Goal: Task Accomplishment & Management: Use online tool/utility

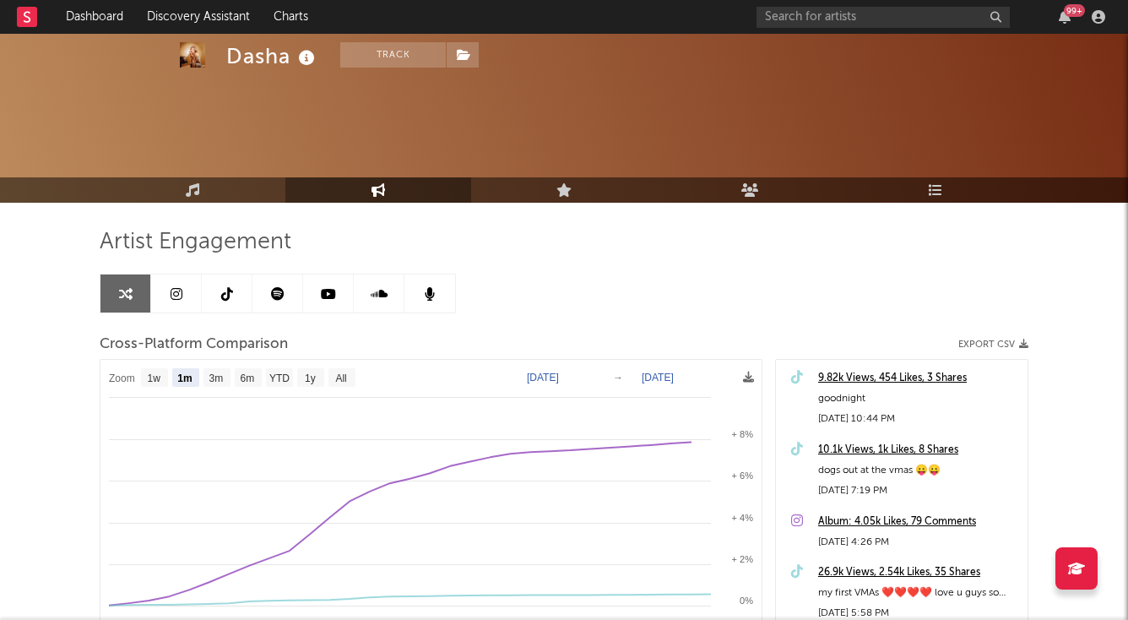
select select "1m"
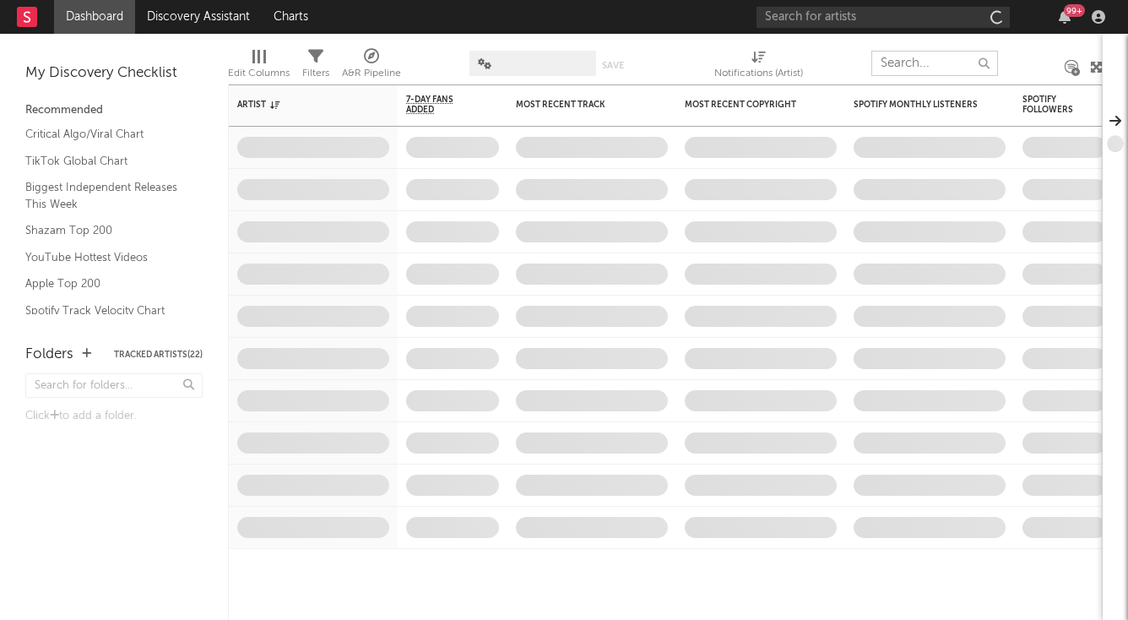
click at [900, 66] on input "text" at bounding box center [935, 63] width 127 height 25
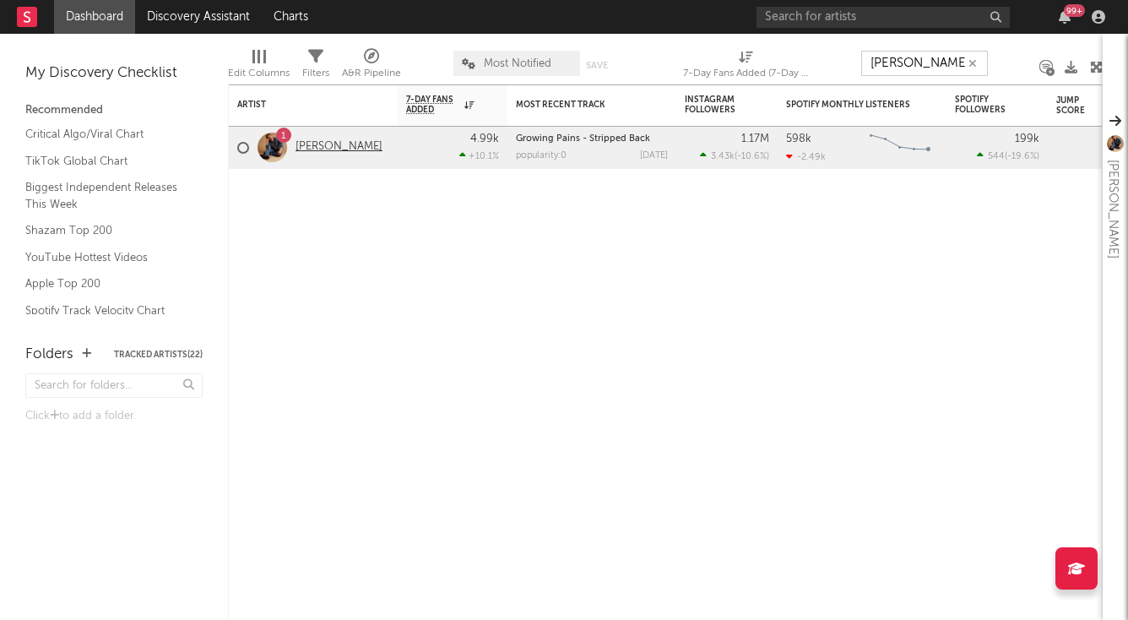
type input "[PERSON_NAME]"
click at [362, 149] on link "[PERSON_NAME]" at bounding box center [339, 147] width 87 height 14
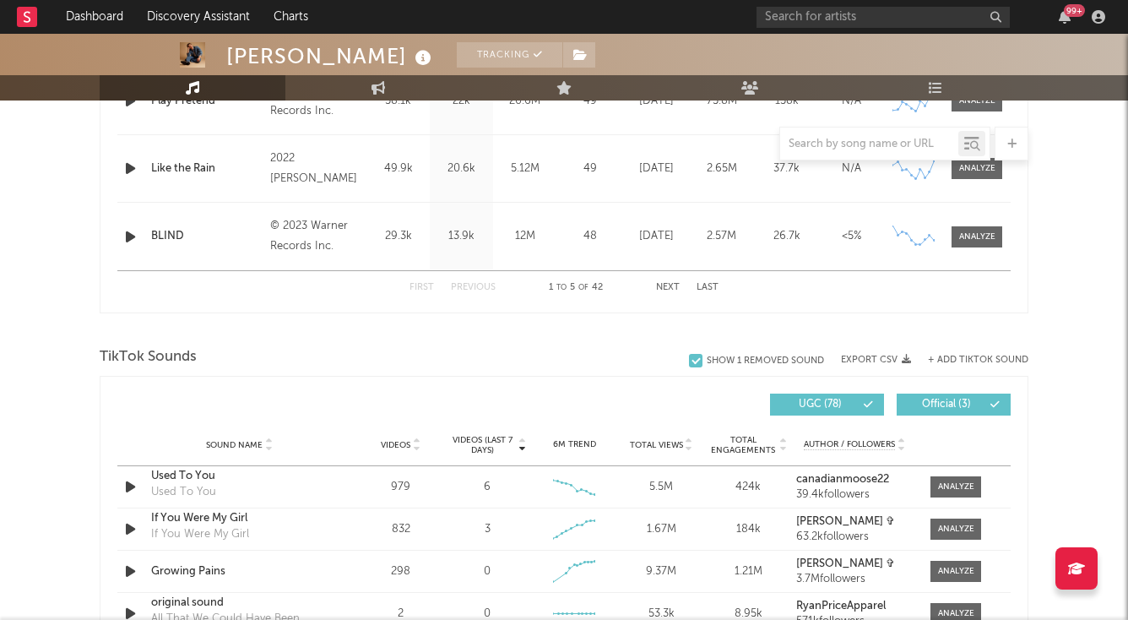
select select "6m"
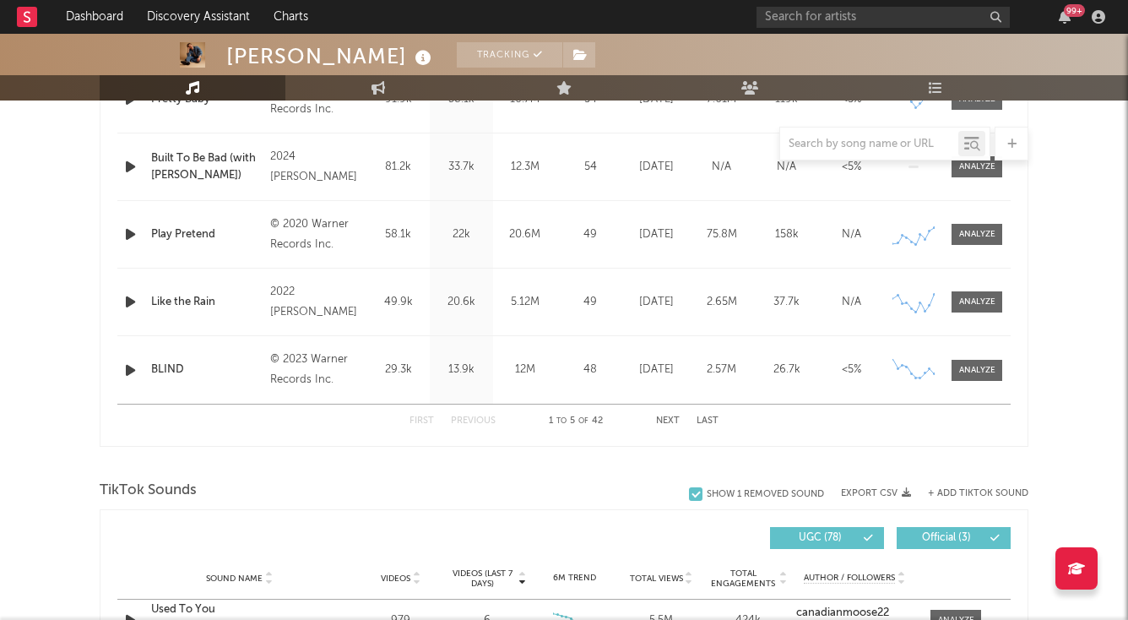
scroll to position [1079, 0]
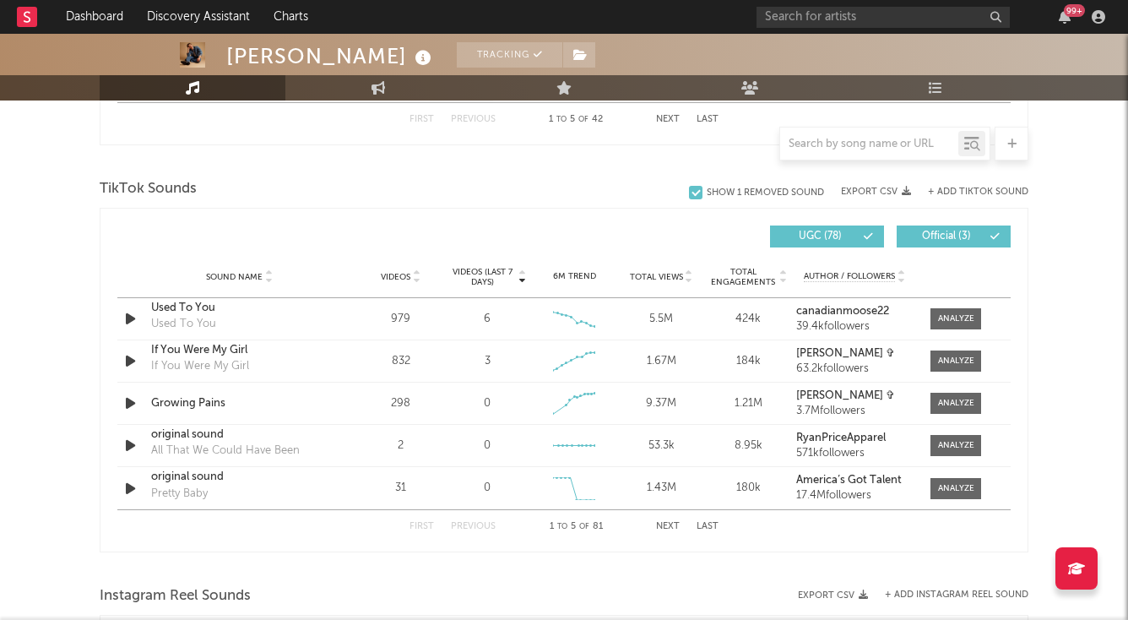
click at [678, 526] on button "Next" at bounding box center [668, 526] width 24 height 9
click at [675, 522] on button "Next" at bounding box center [668, 526] width 24 height 9
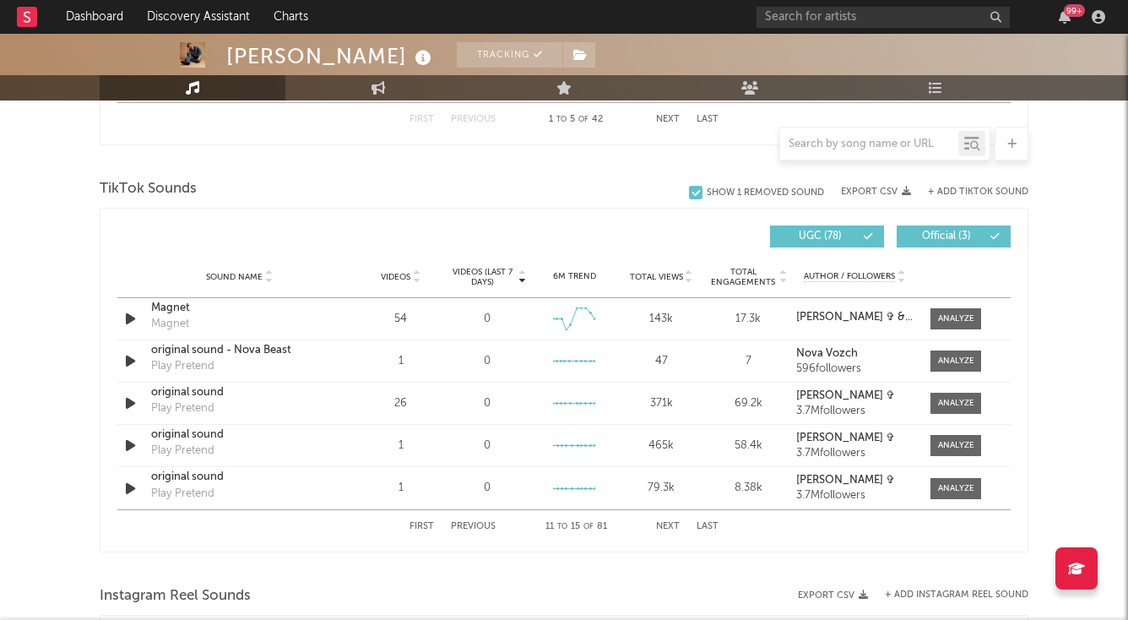
click at [675, 522] on button "Next" at bounding box center [668, 526] width 24 height 9
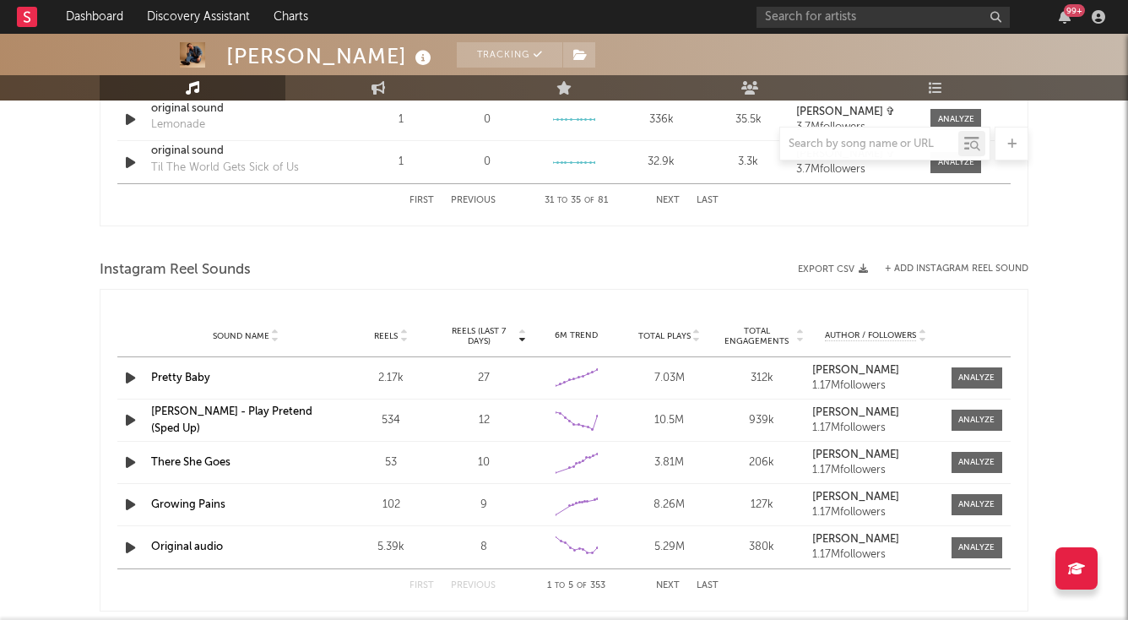
scroll to position [1434, 0]
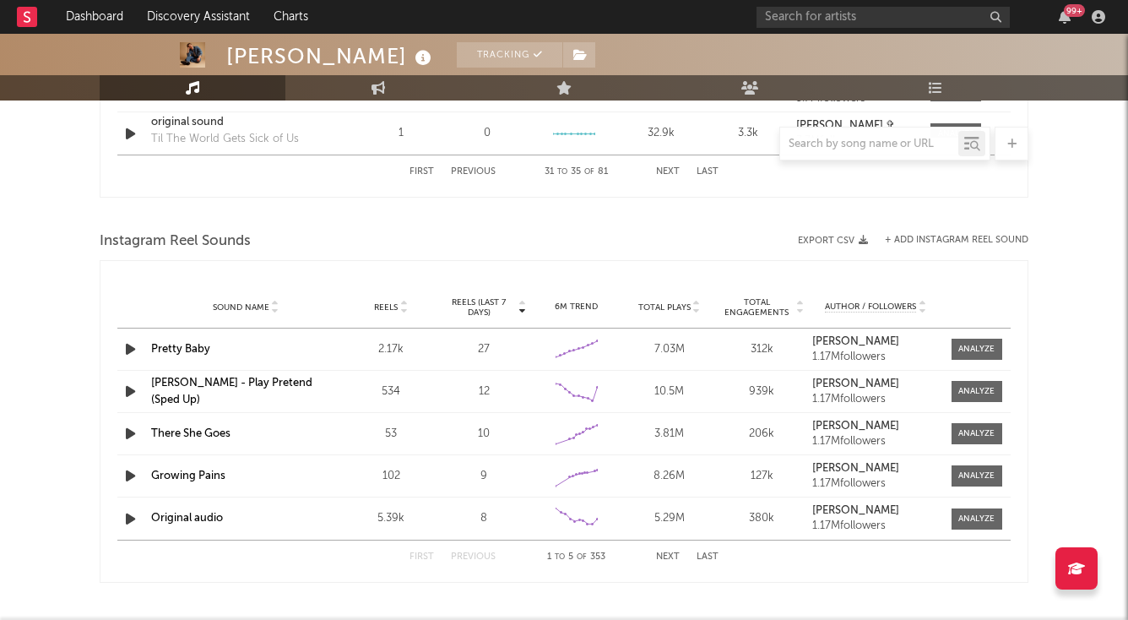
click at [666, 555] on button "Next" at bounding box center [668, 556] width 24 height 9
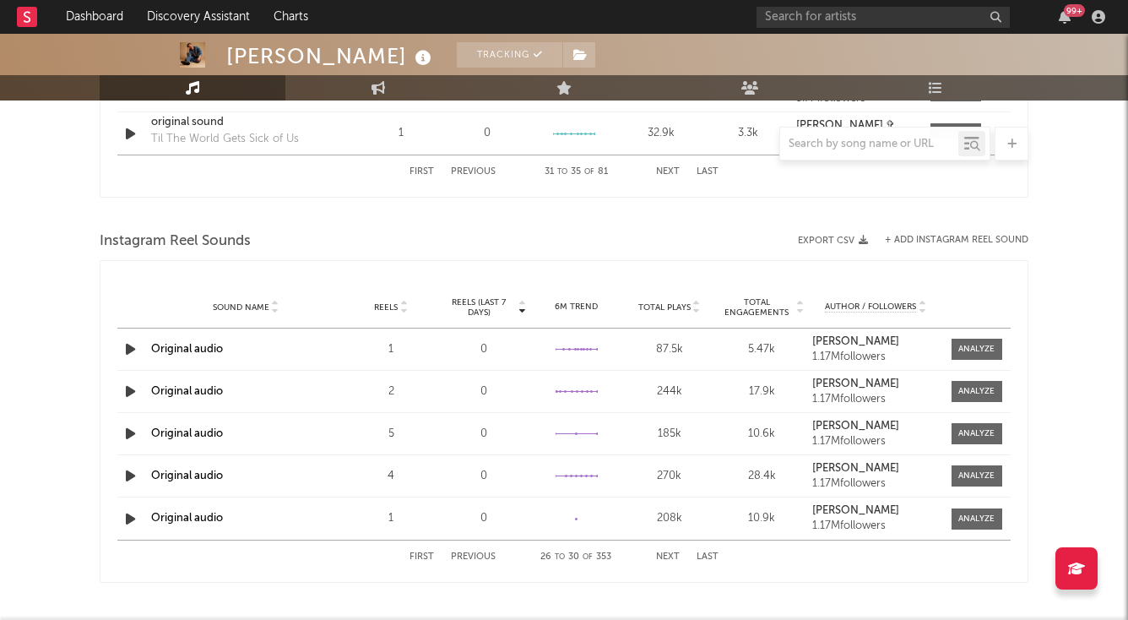
click at [666, 555] on button "Next" at bounding box center [668, 556] width 24 height 9
click at [409, 559] on div "First Previous 36 to 40 of 353 Next Last" at bounding box center [564, 557] width 894 height 34
click at [413, 559] on button "First" at bounding box center [422, 556] width 24 height 9
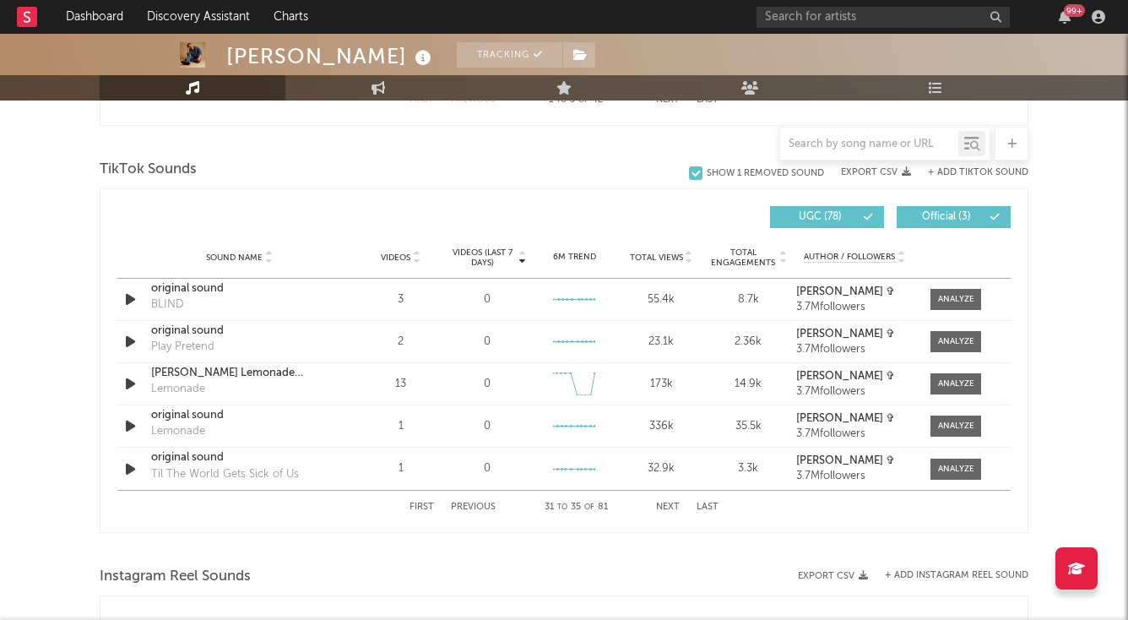
scroll to position [1034, 0]
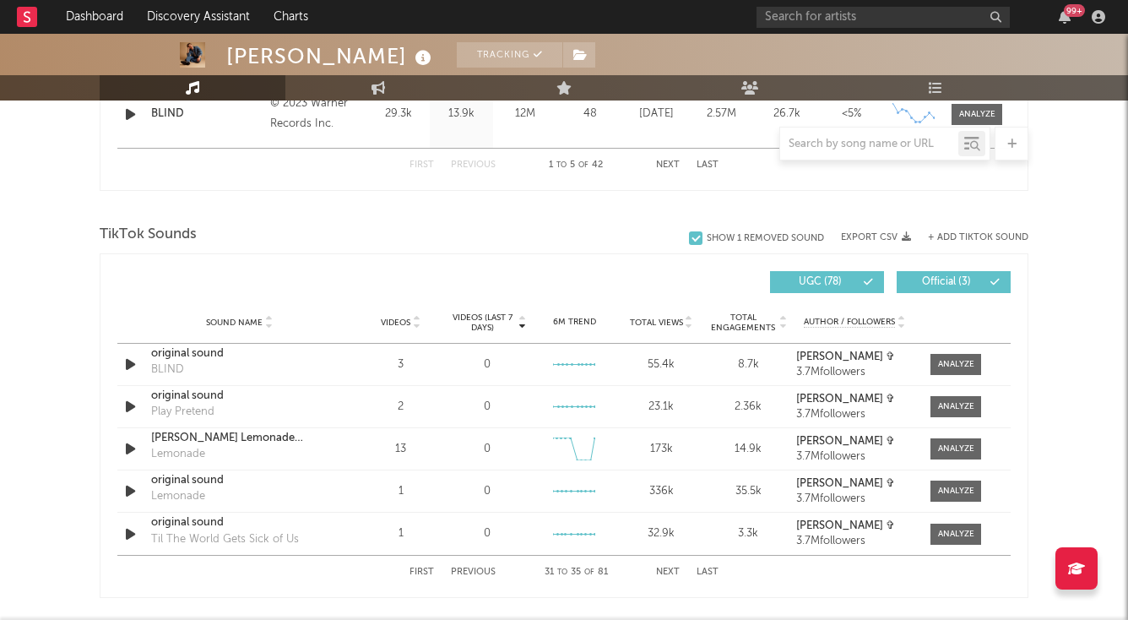
click at [976, 236] on button "+ Add TikTok Sound" at bounding box center [978, 237] width 101 height 9
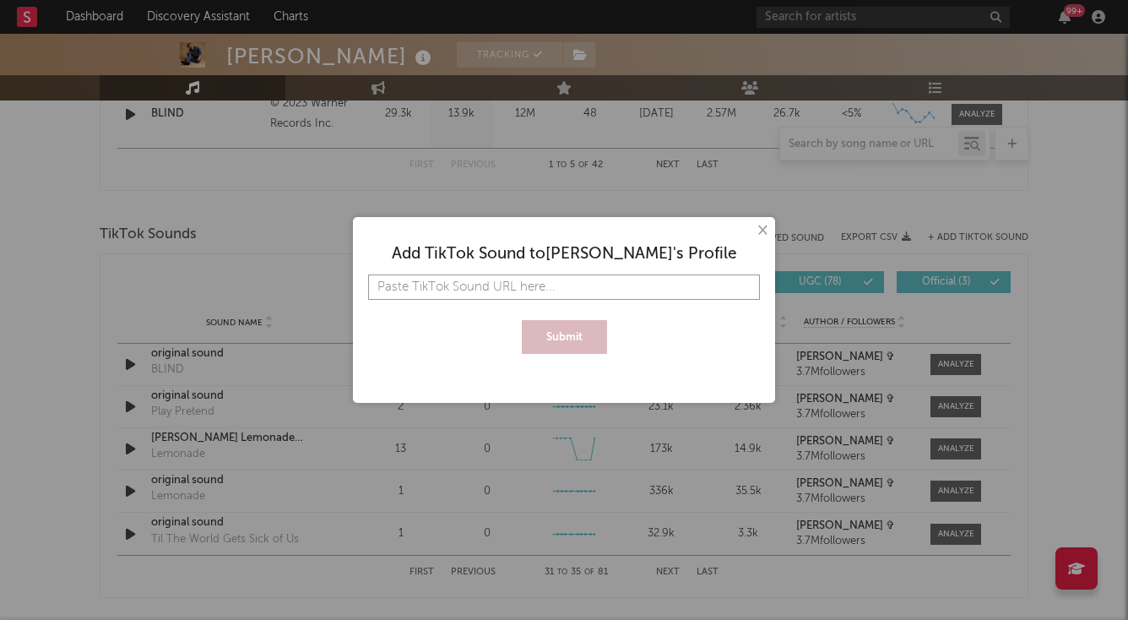
click at [441, 298] on input "text" at bounding box center [564, 287] width 392 height 25
paste input "[URL][DOMAIN_NAME]"
type input "[URL][DOMAIN_NAME]"
click at [545, 347] on button "Submit" at bounding box center [564, 337] width 85 height 34
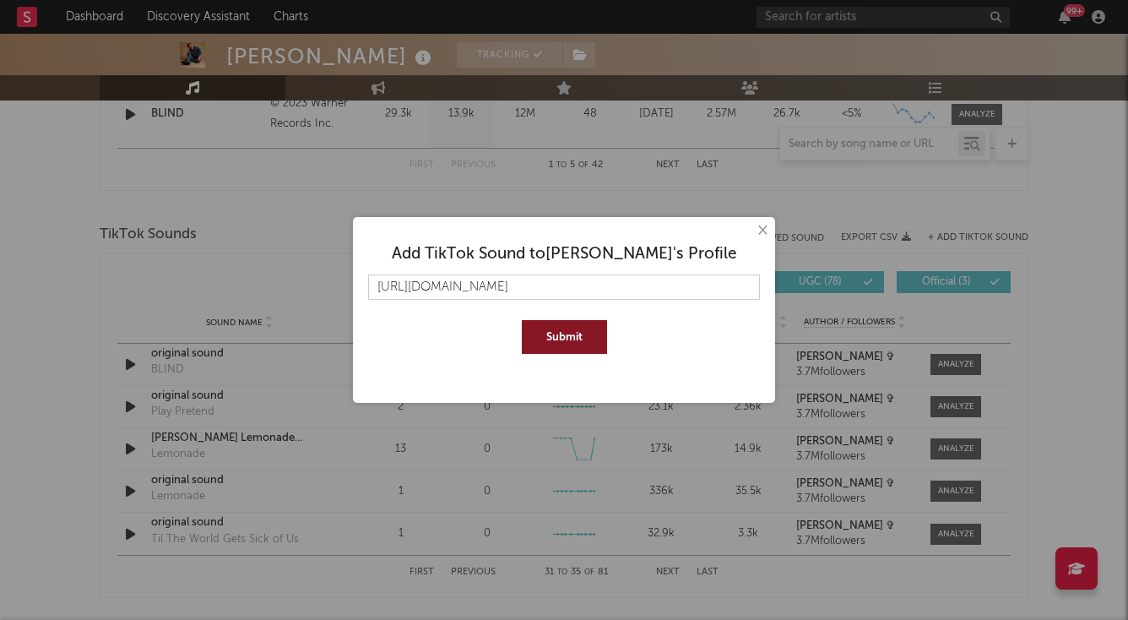
scroll to position [0, 0]
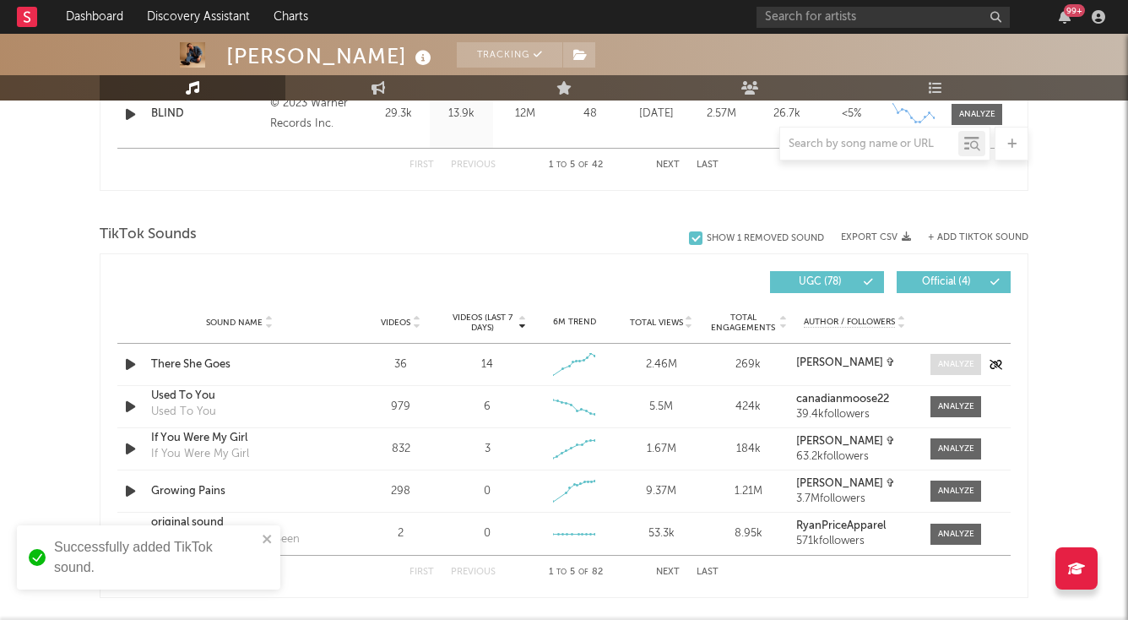
click at [959, 362] on div at bounding box center [956, 364] width 36 height 13
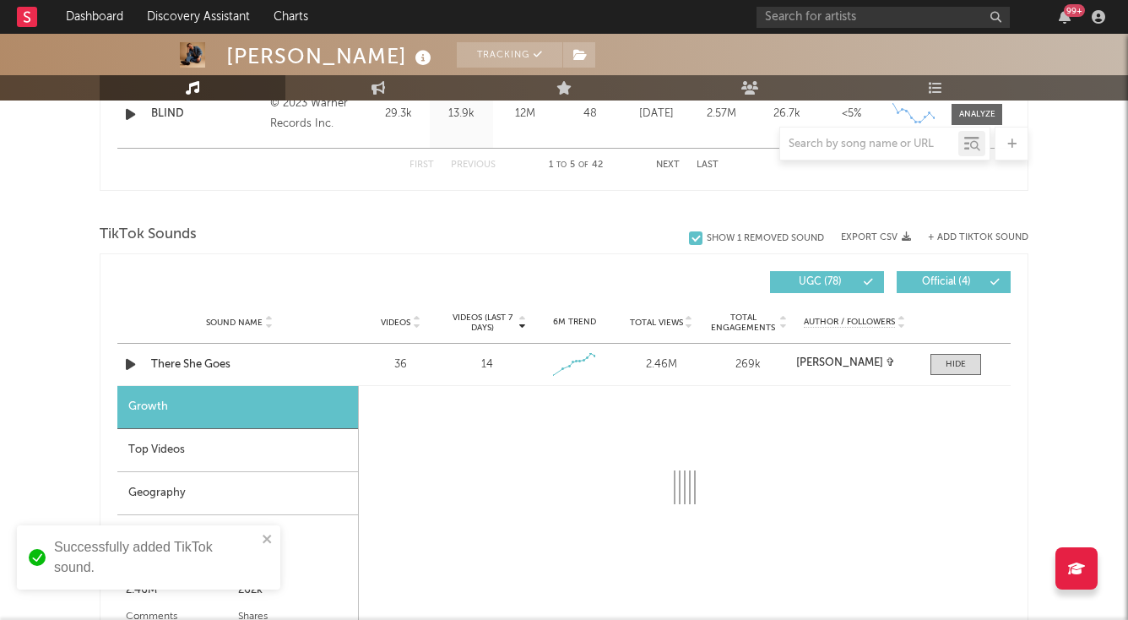
select select "1w"
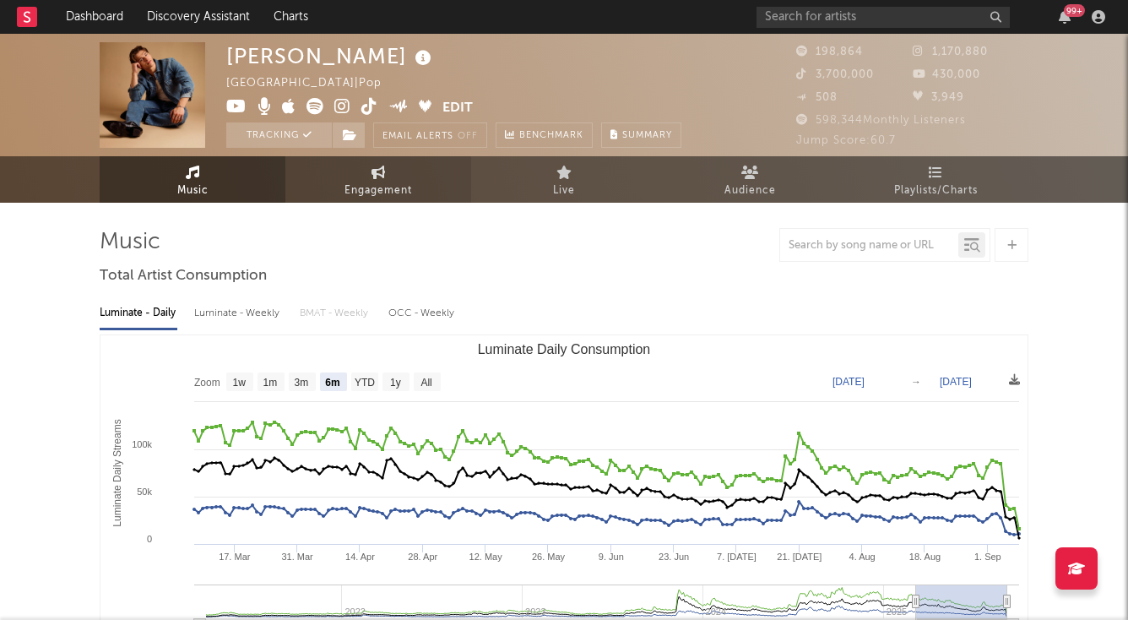
click at [336, 189] on link "Engagement" at bounding box center [378, 179] width 186 height 46
select select "1w"
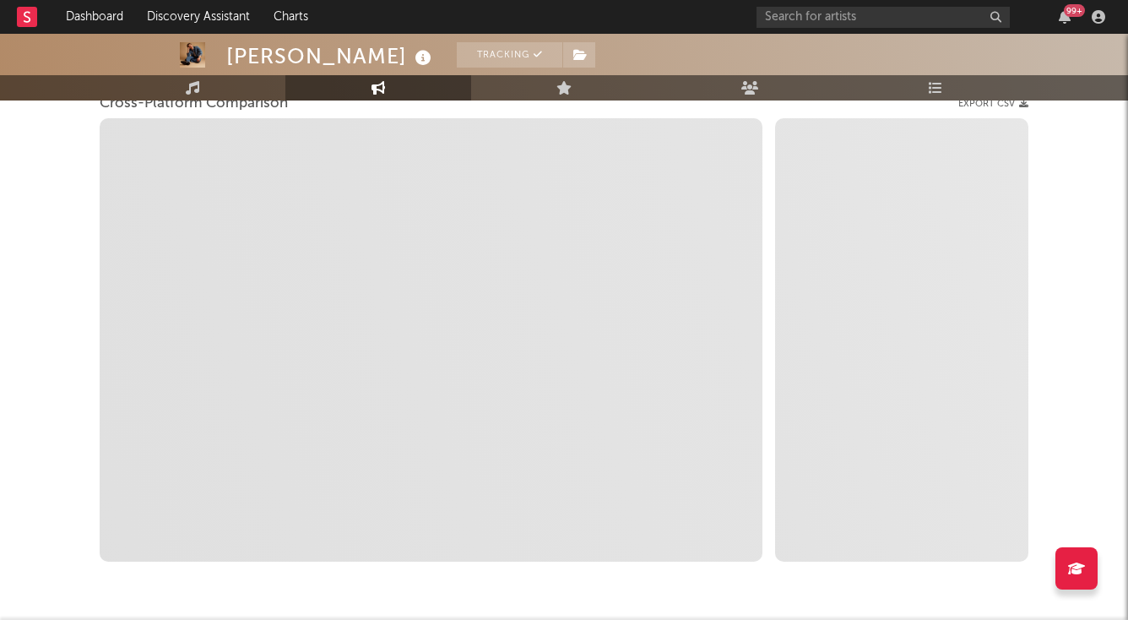
scroll to position [301, 0]
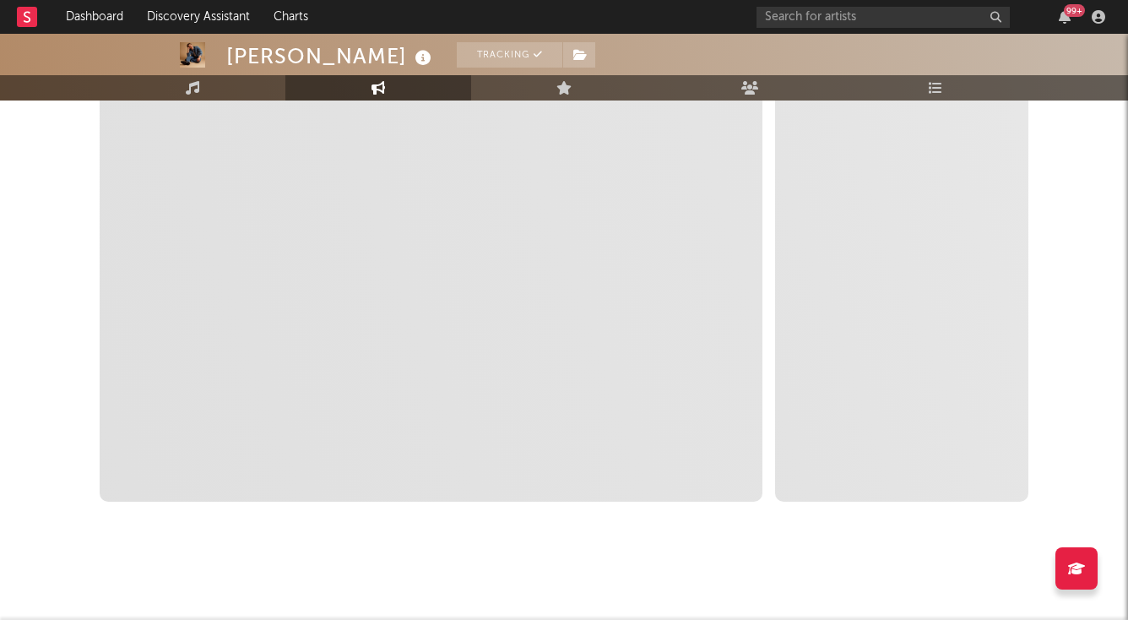
select select "1m"
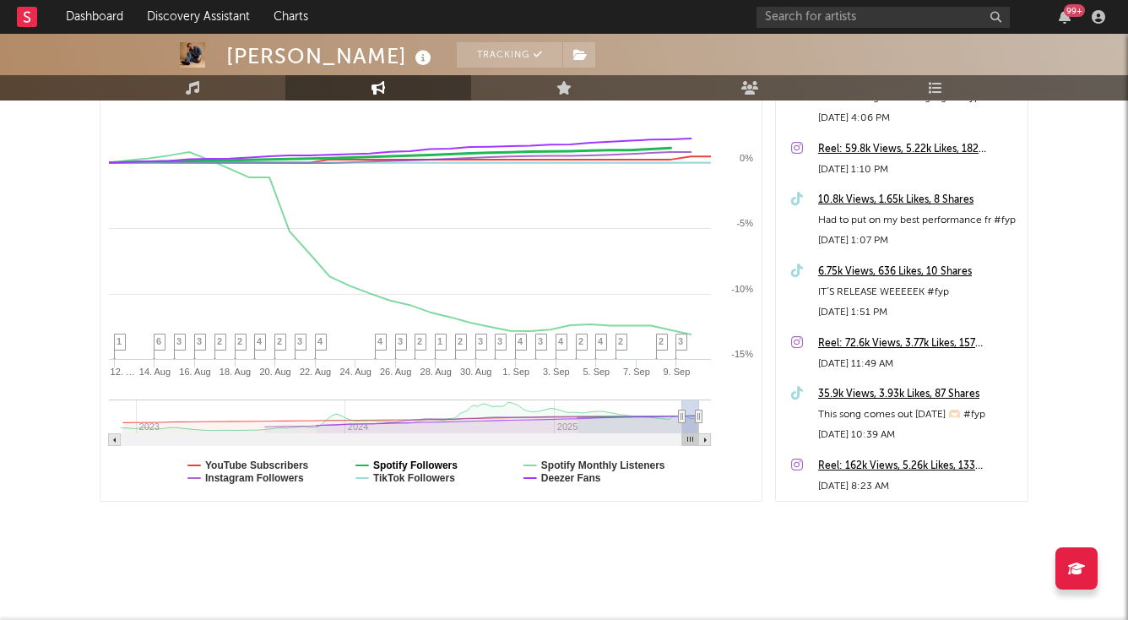
click at [436, 465] on text "Spotify Followers" at bounding box center [415, 465] width 84 height 12
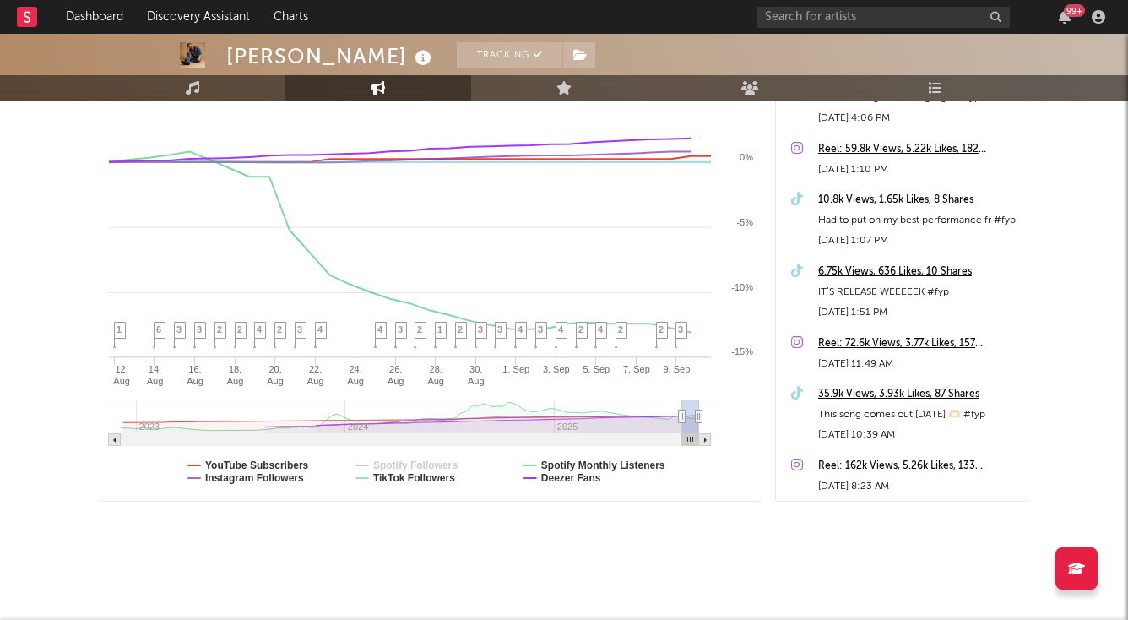
select select "1m"
click at [285, 468] on text "YouTube Subscribers" at bounding box center [257, 465] width 104 height 12
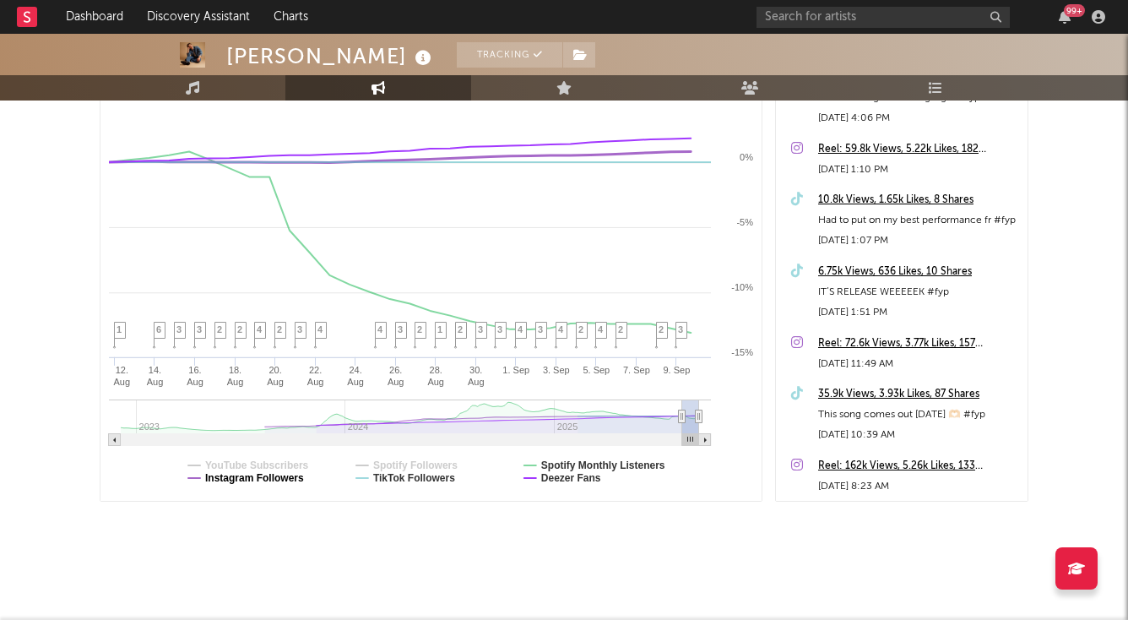
select select "1m"
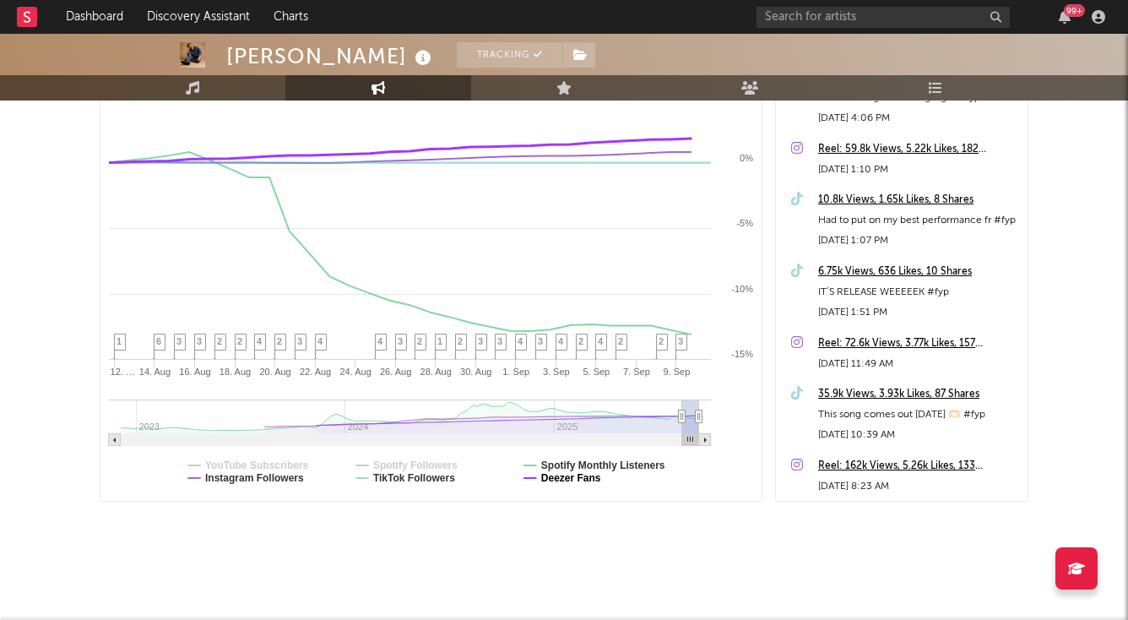
click at [557, 477] on text "Deezer Fans" at bounding box center [571, 478] width 60 height 12
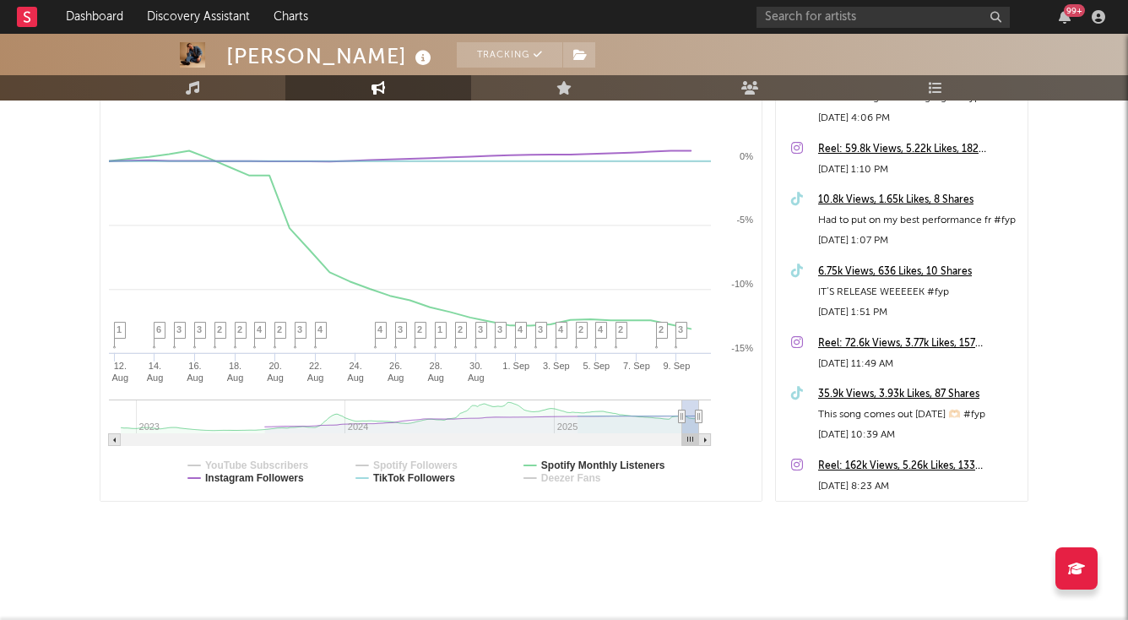
click at [557, 470] on rect at bounding box center [431, 280] width 661 height 442
select select "1m"
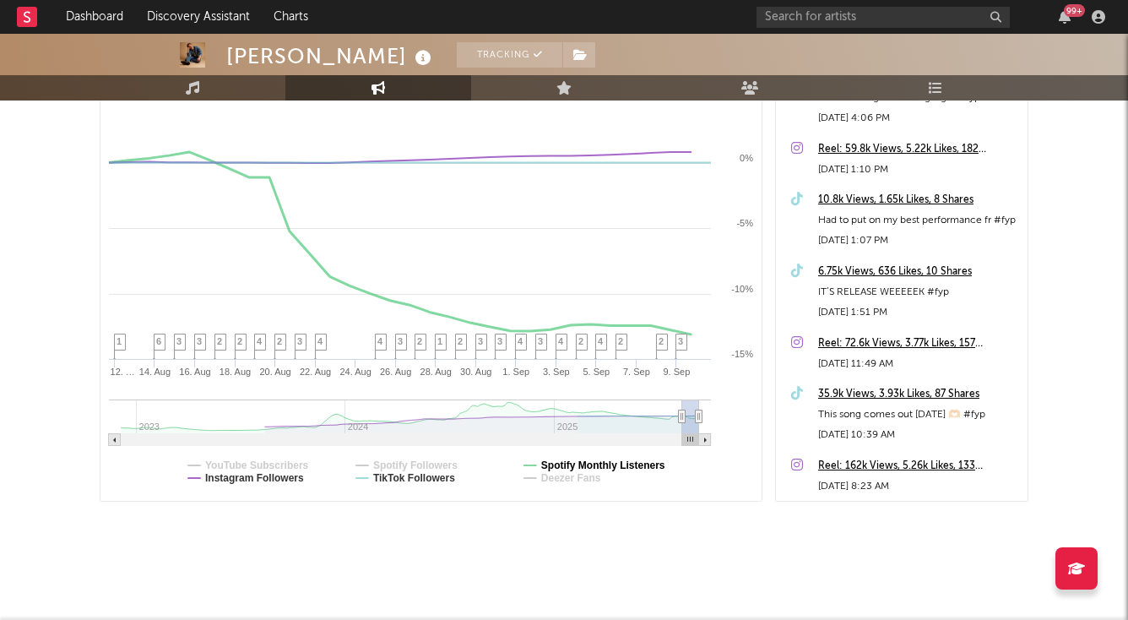
click at [554, 463] on text "Spotify Monthly Listeners" at bounding box center [603, 465] width 124 height 12
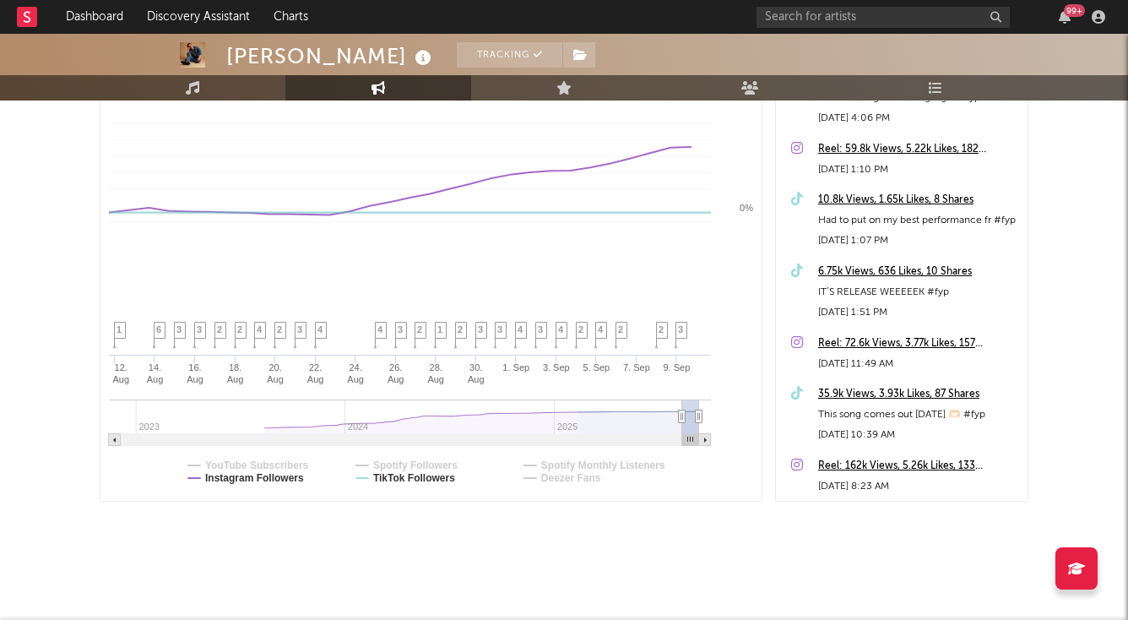
select select "1m"
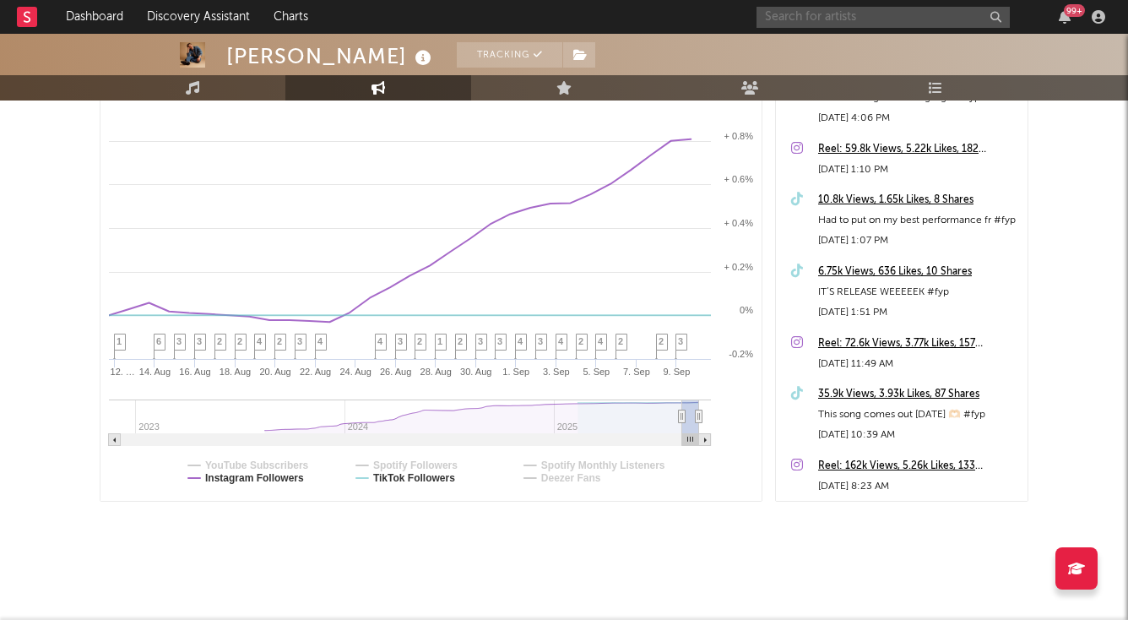
click at [824, 9] on input "text" at bounding box center [883, 17] width 253 height 21
type input "[PERSON_NAME]"
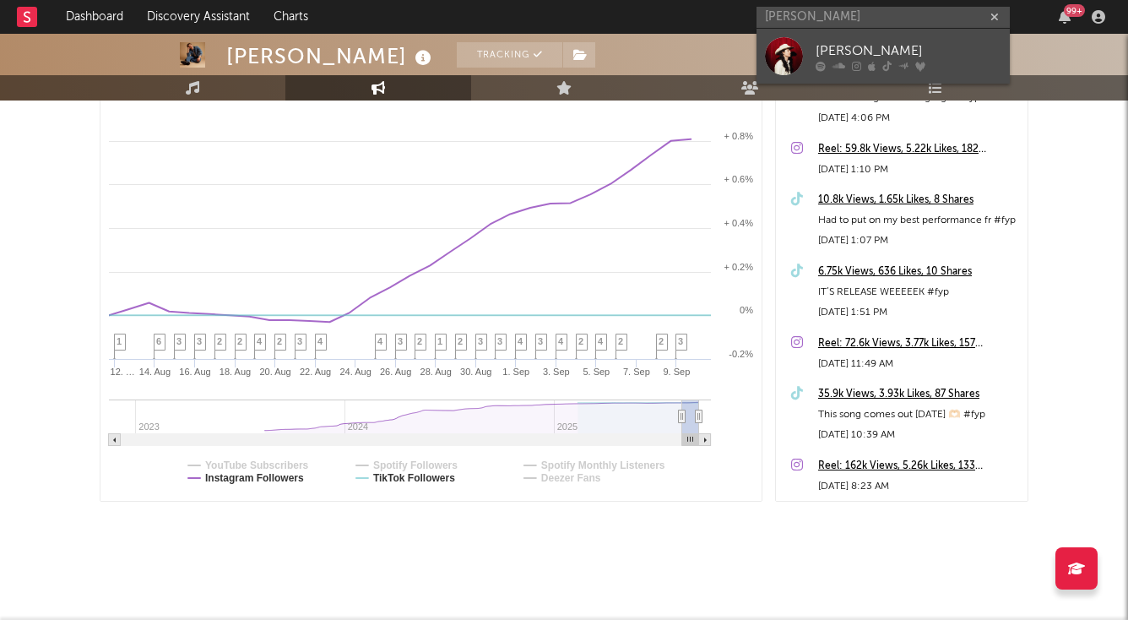
click at [814, 45] on link "[PERSON_NAME]" at bounding box center [883, 56] width 253 height 55
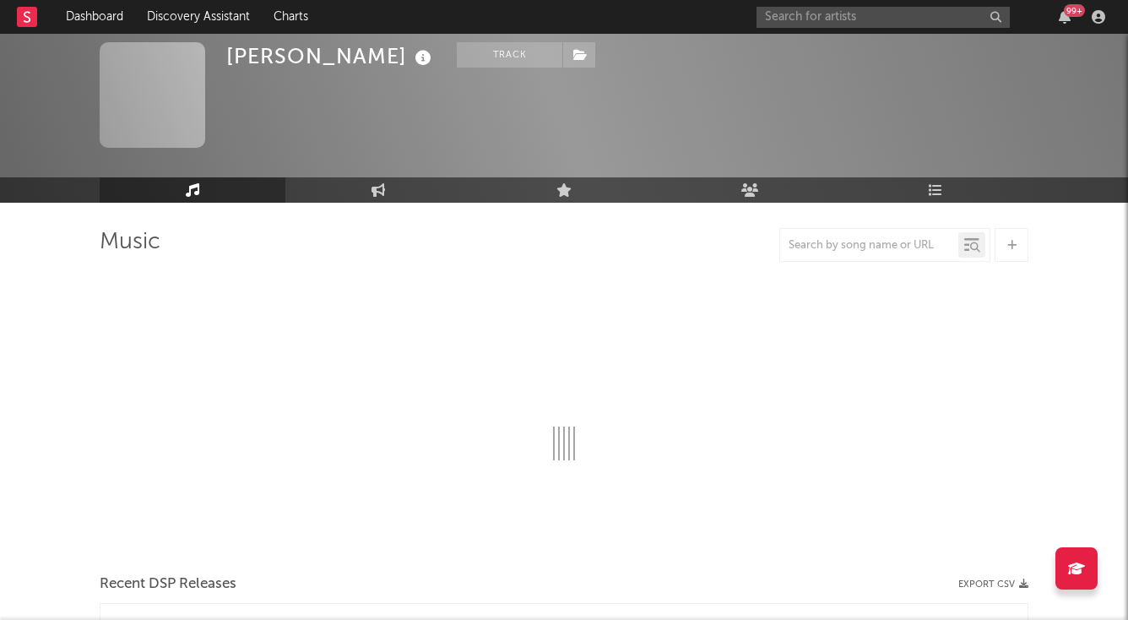
select select "6m"
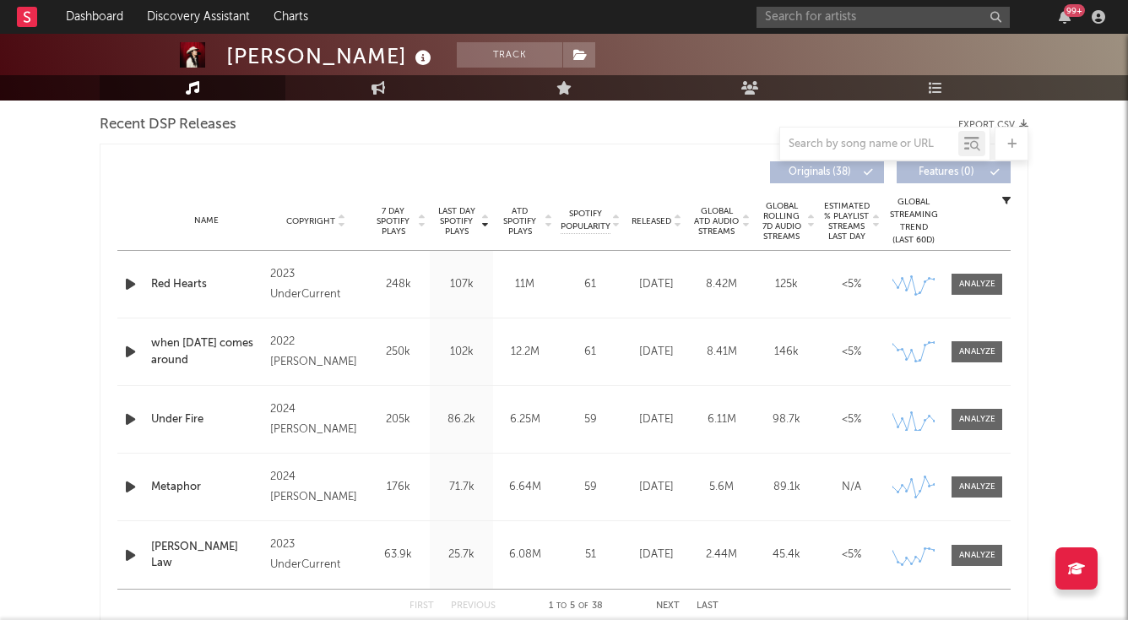
scroll to position [614, 0]
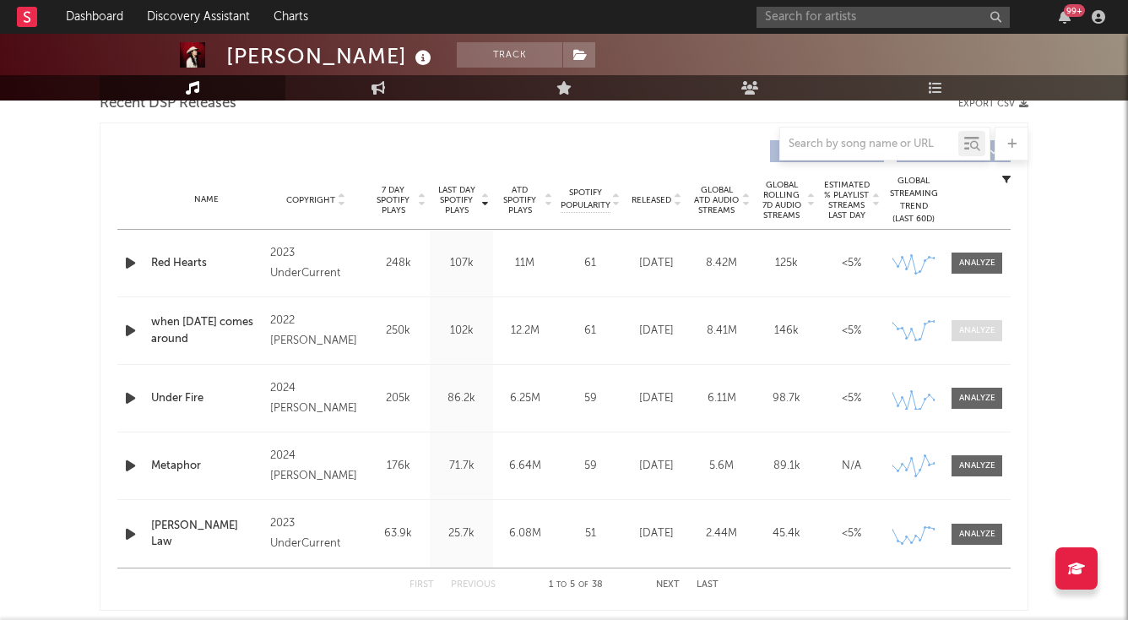
click at [973, 329] on div at bounding box center [978, 330] width 36 height 13
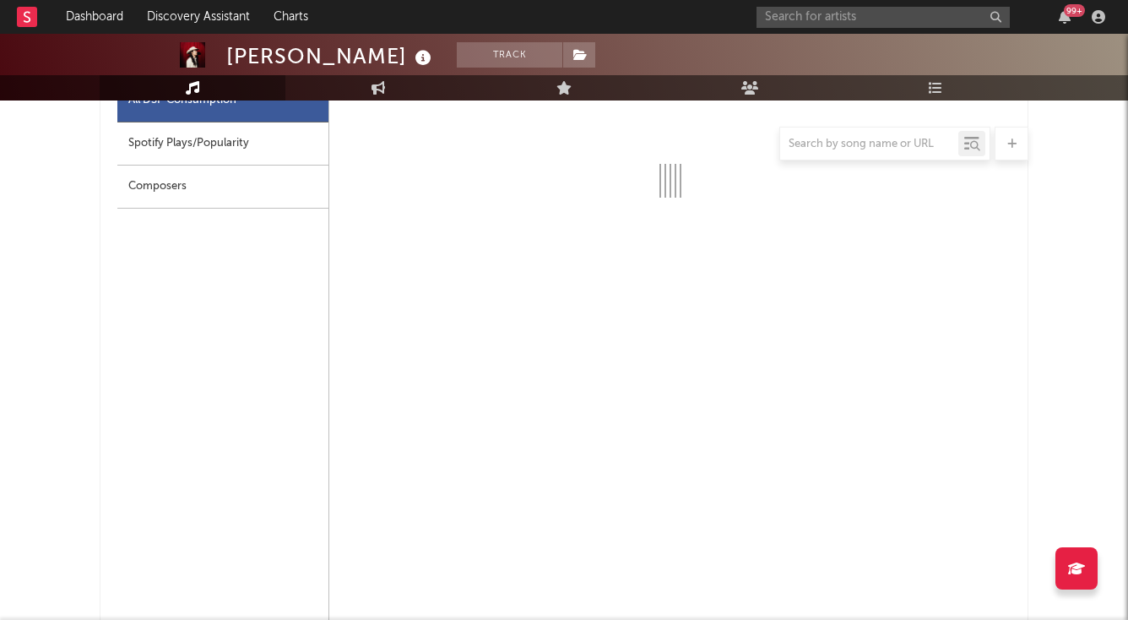
scroll to position [939, 0]
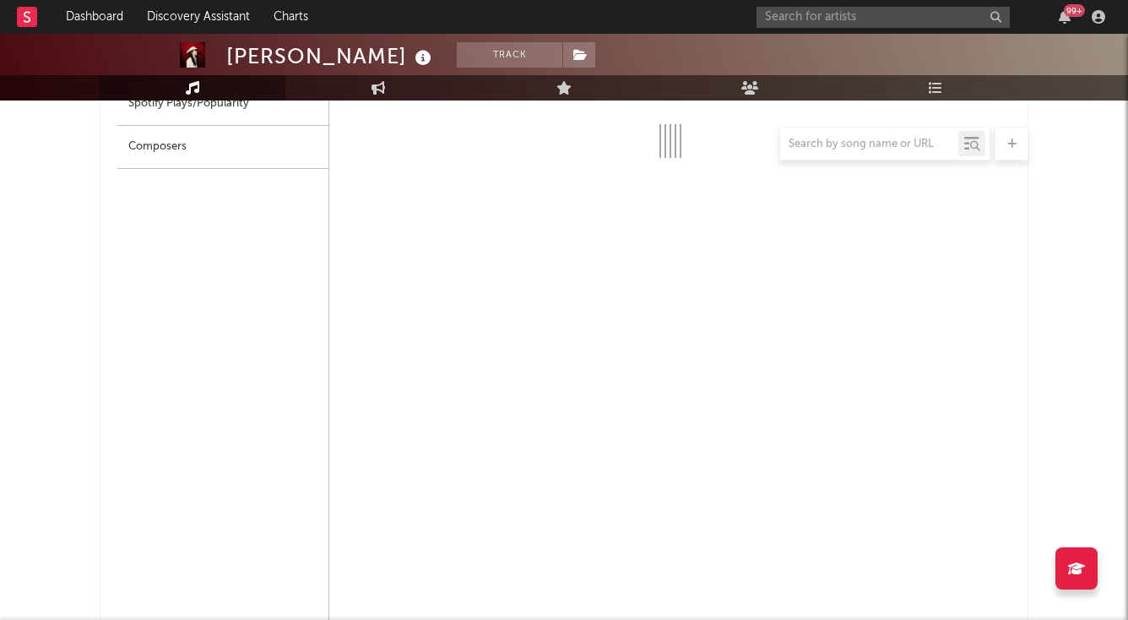
select select "6m"
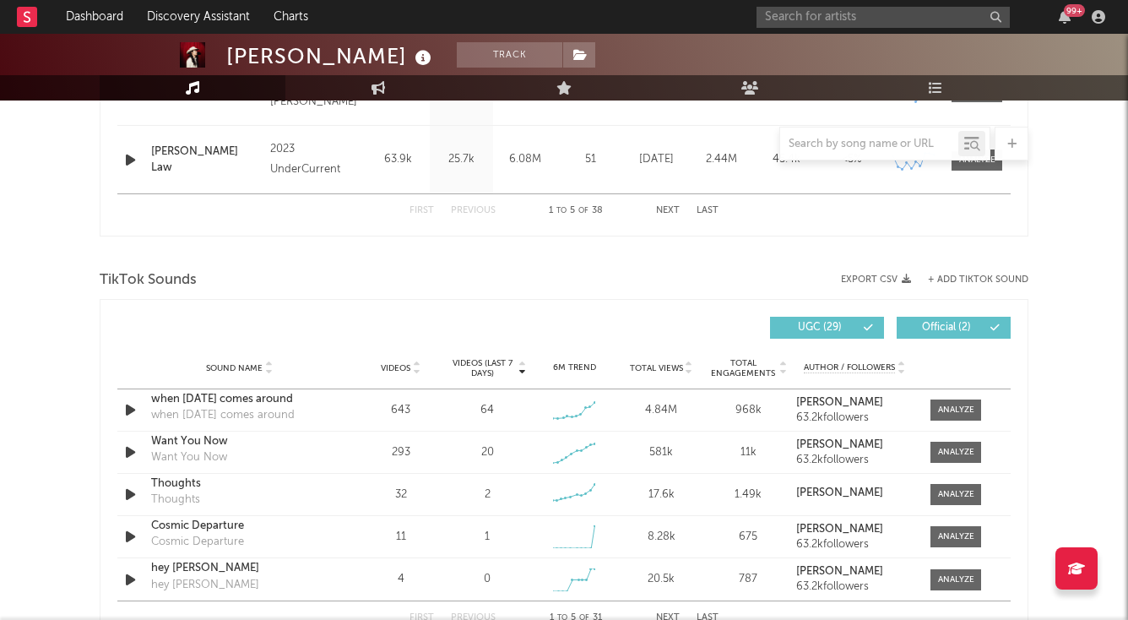
scroll to position [1808, 0]
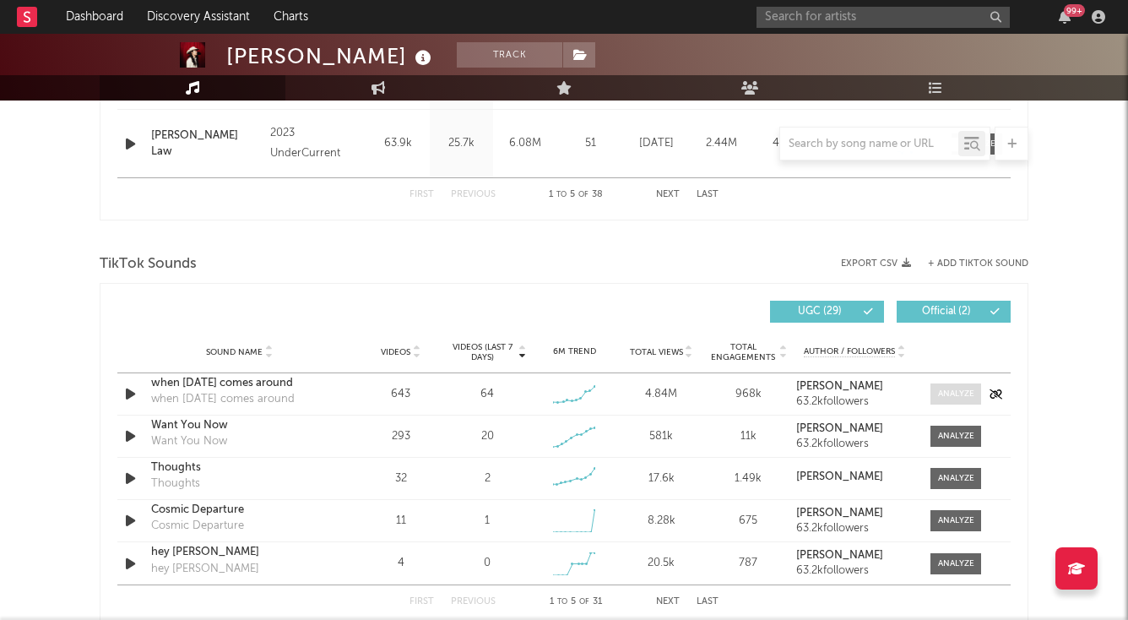
click at [954, 396] on div at bounding box center [956, 394] width 36 height 13
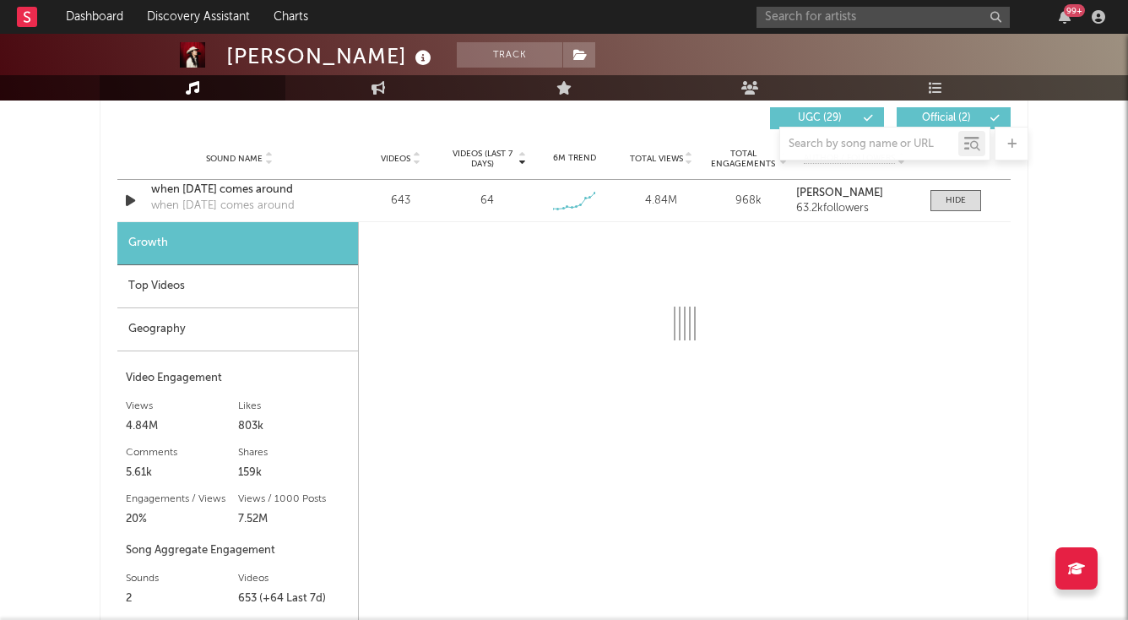
scroll to position [2003, 0]
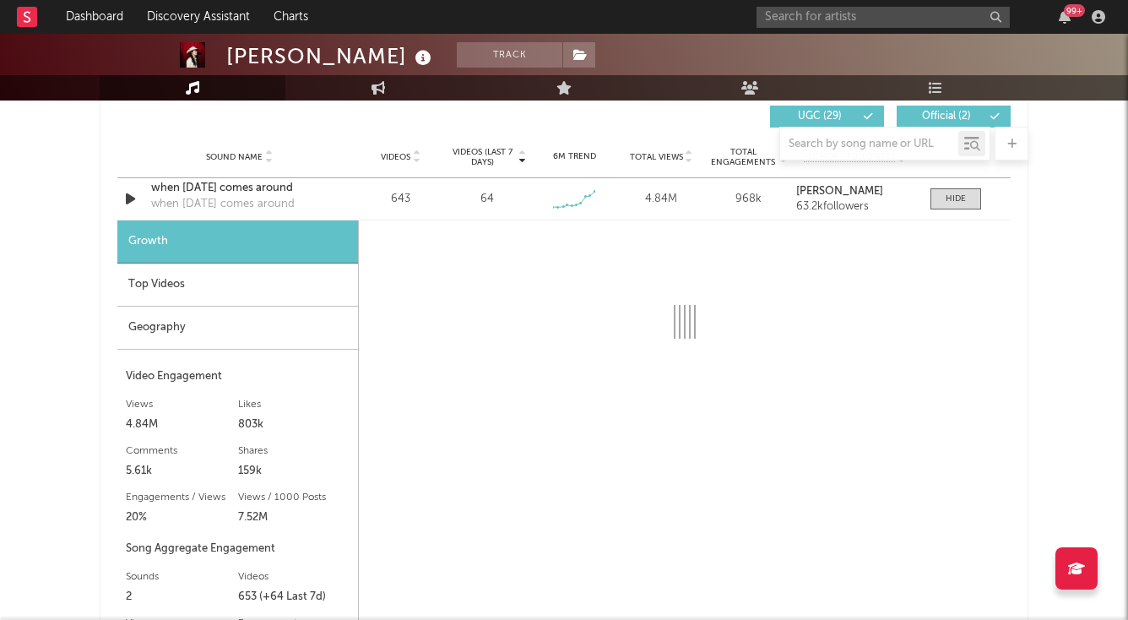
select select "6m"
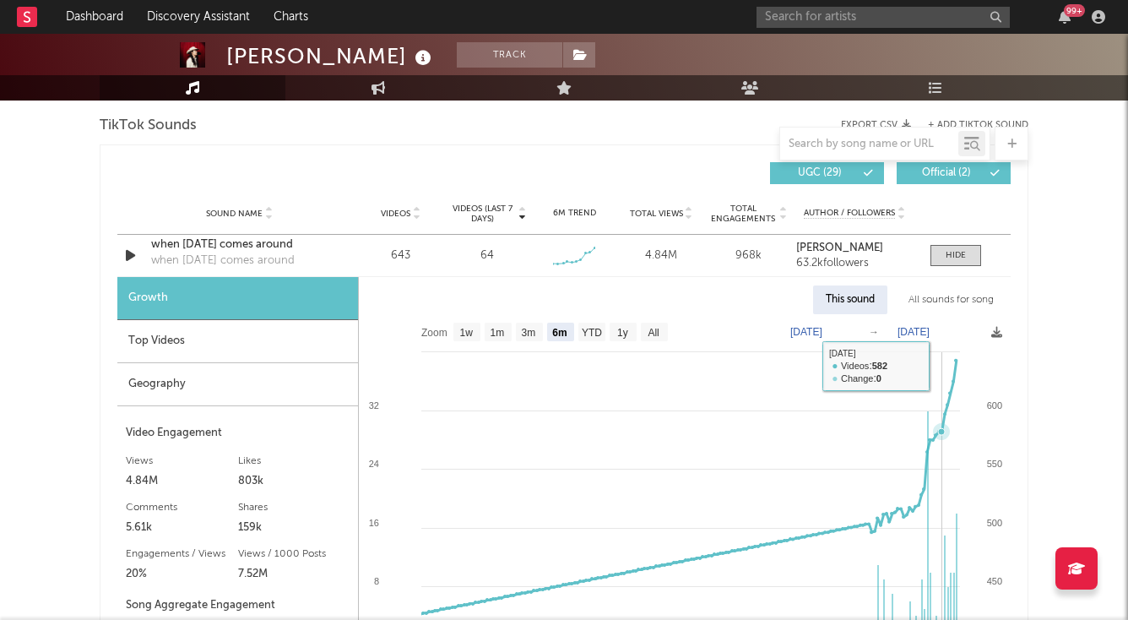
scroll to position [1939, 0]
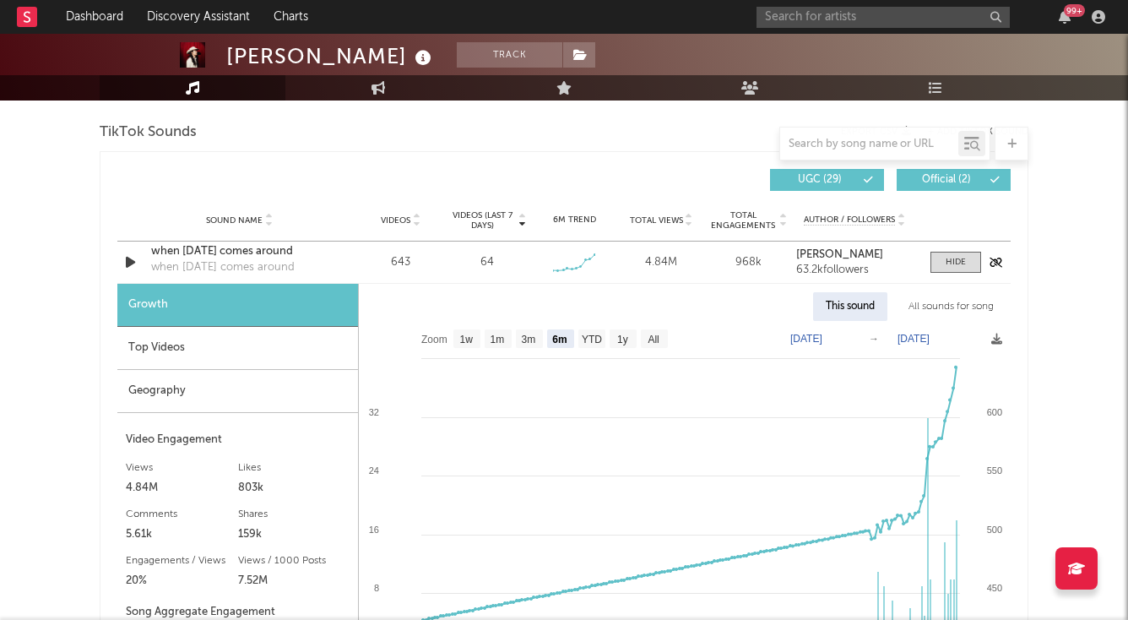
click at [753, 255] on div "968k" at bounding box center [749, 262] width 79 height 17
click at [750, 218] on span "Total Engagements" at bounding box center [744, 220] width 68 height 20
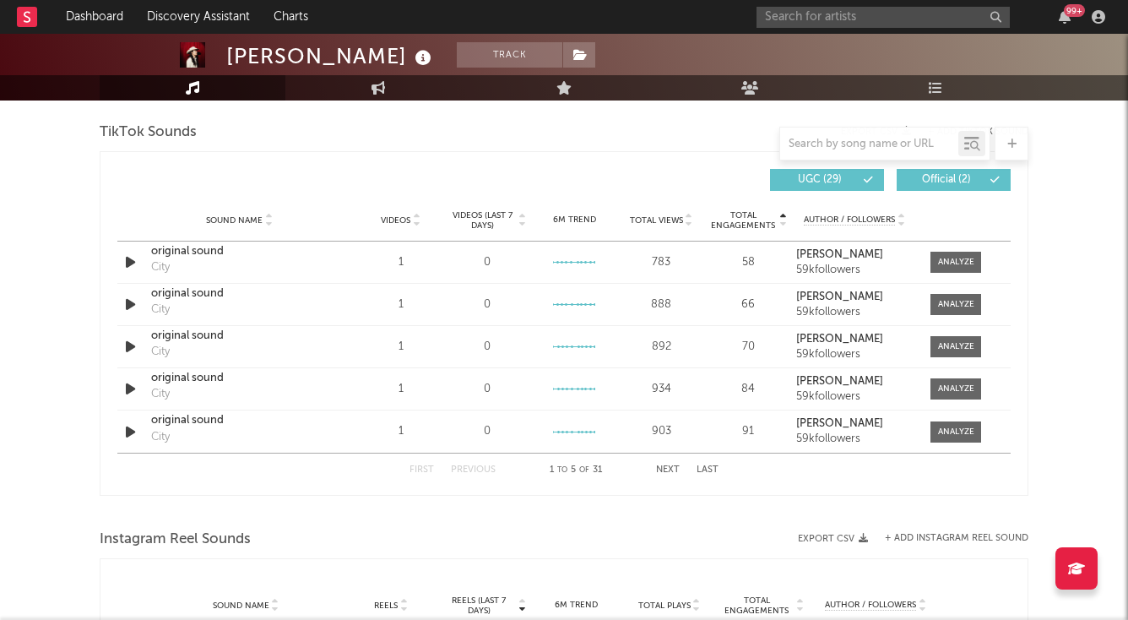
click at [757, 219] on span "Total Engagements" at bounding box center [744, 220] width 68 height 20
select select "6m"
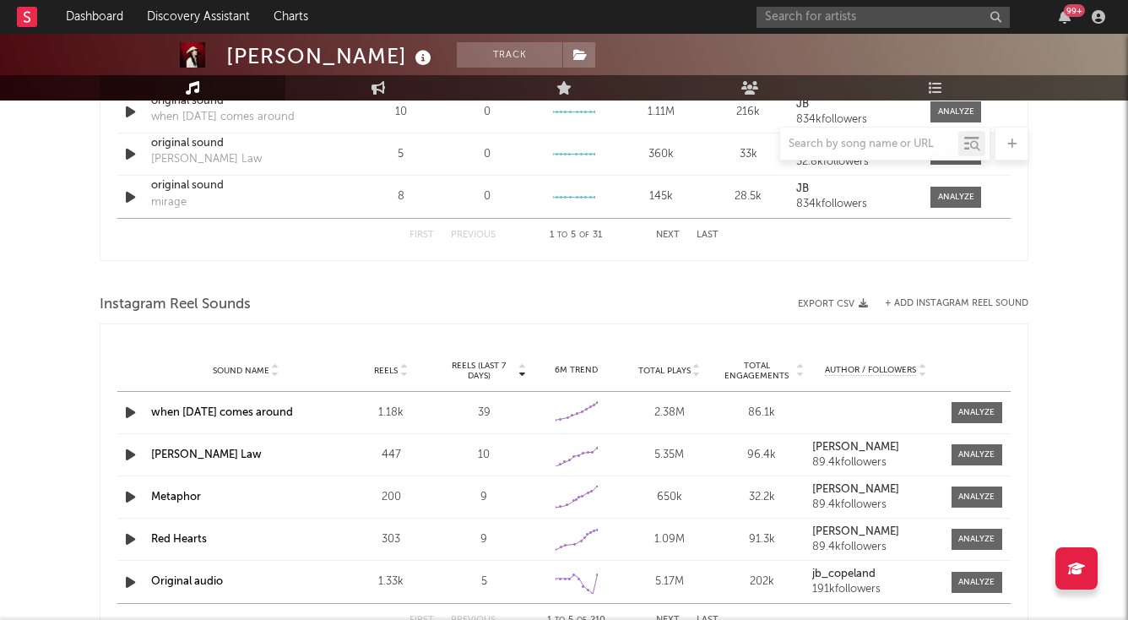
scroll to position [2692, 0]
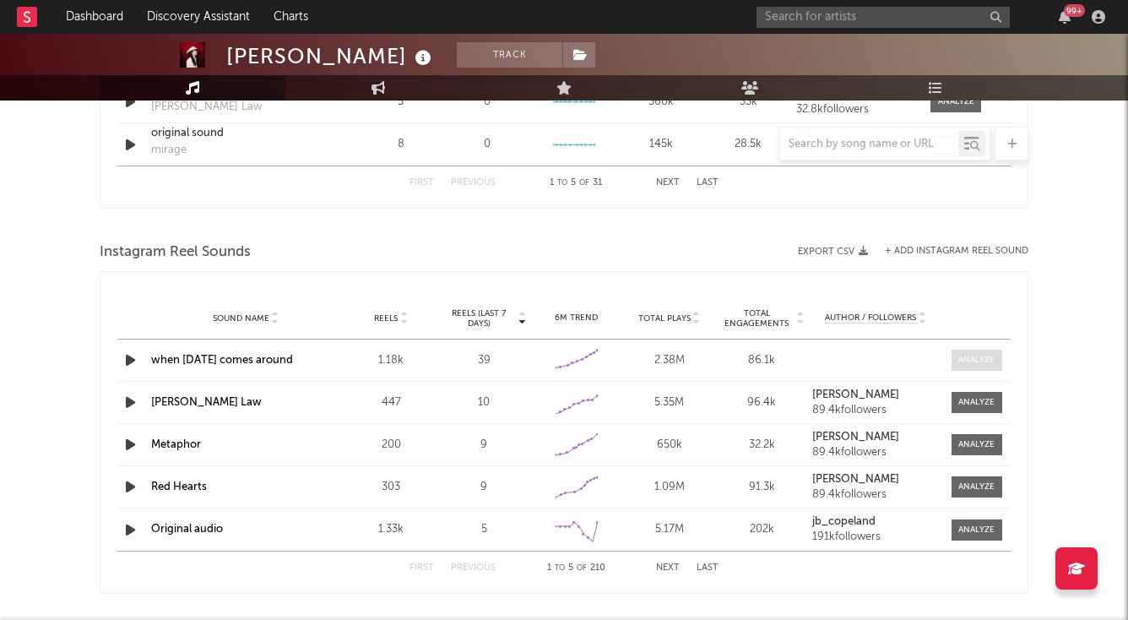
click at [969, 351] on span at bounding box center [977, 360] width 51 height 21
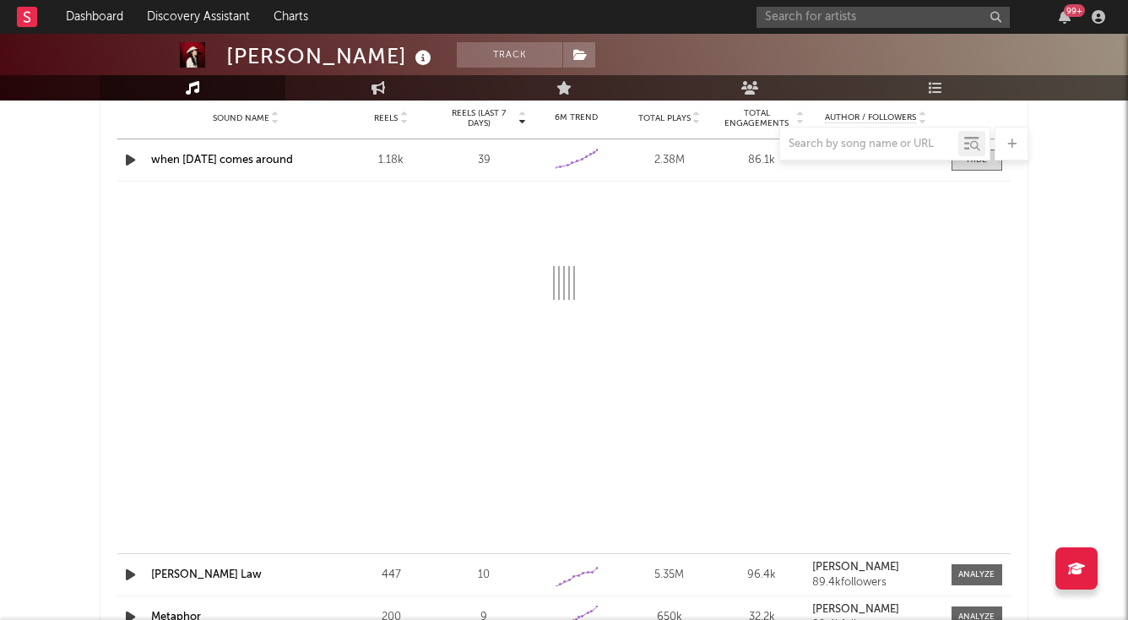
select select "6m"
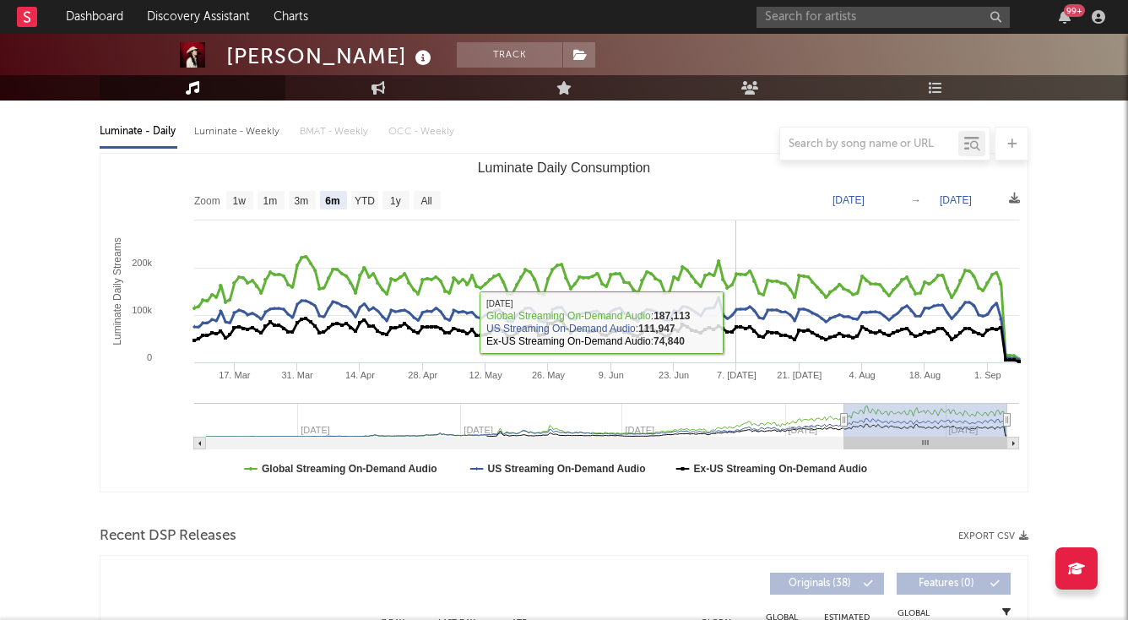
scroll to position [177, 0]
